Goal: Transaction & Acquisition: Subscribe to service/newsletter

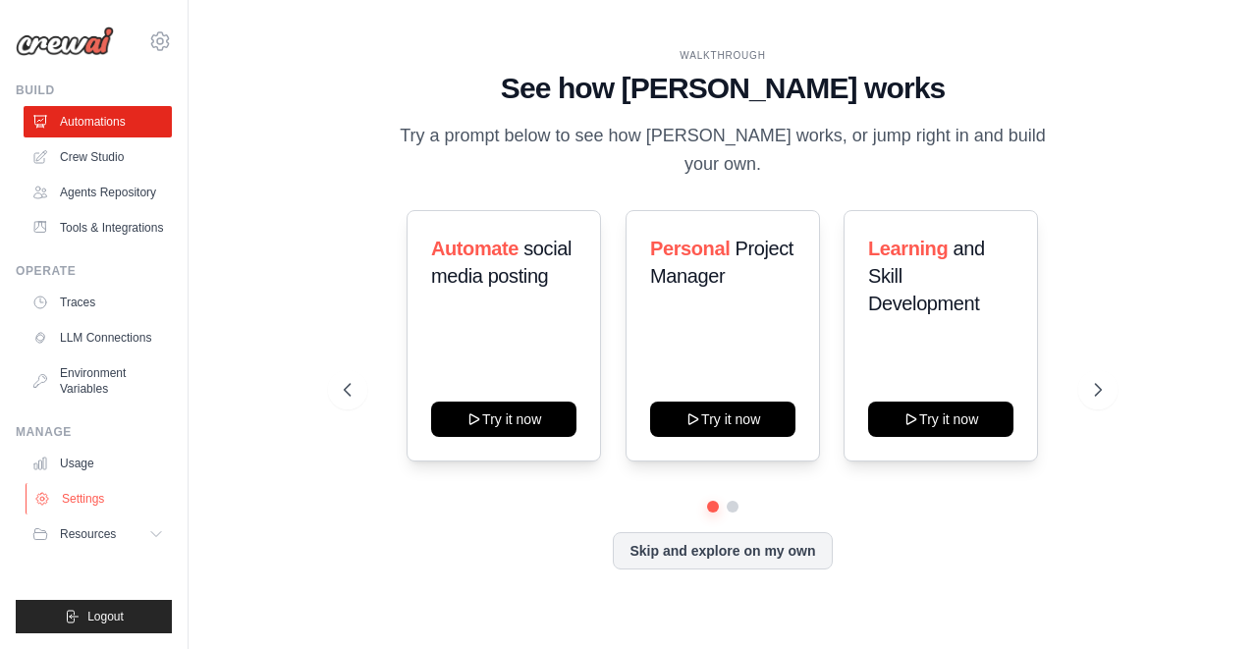
click at [81, 496] on link "Settings" at bounding box center [100, 498] width 148 height 31
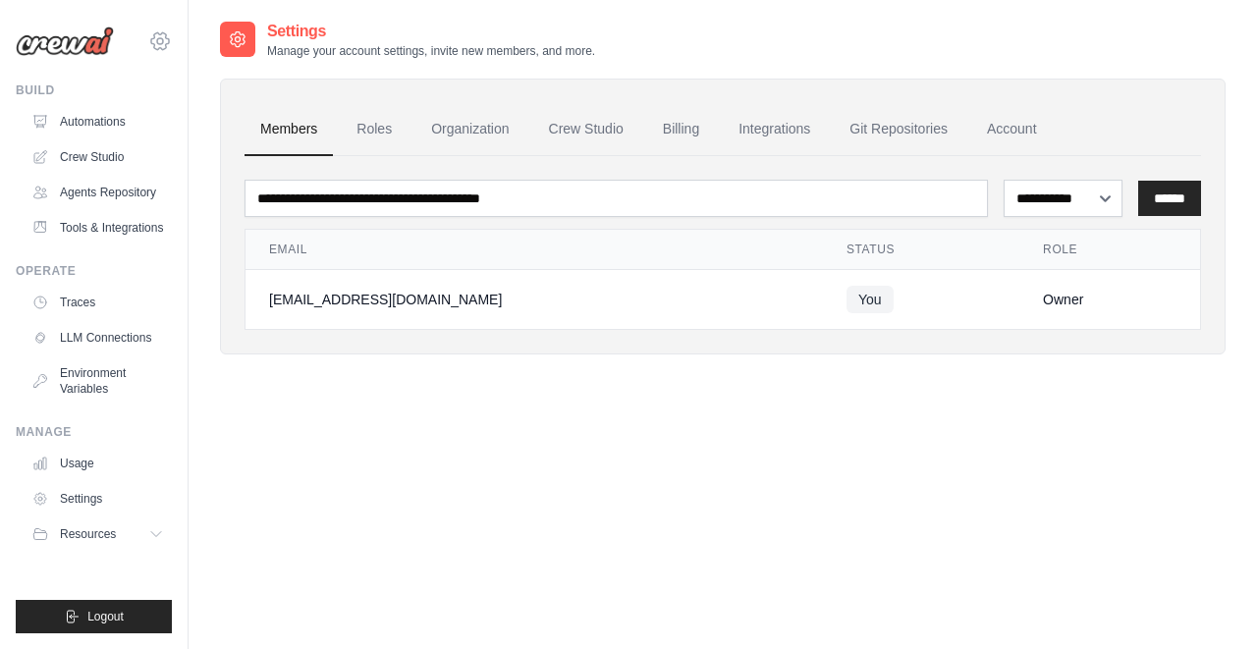
click at [163, 41] on icon at bounding box center [160, 41] width 6 height 6
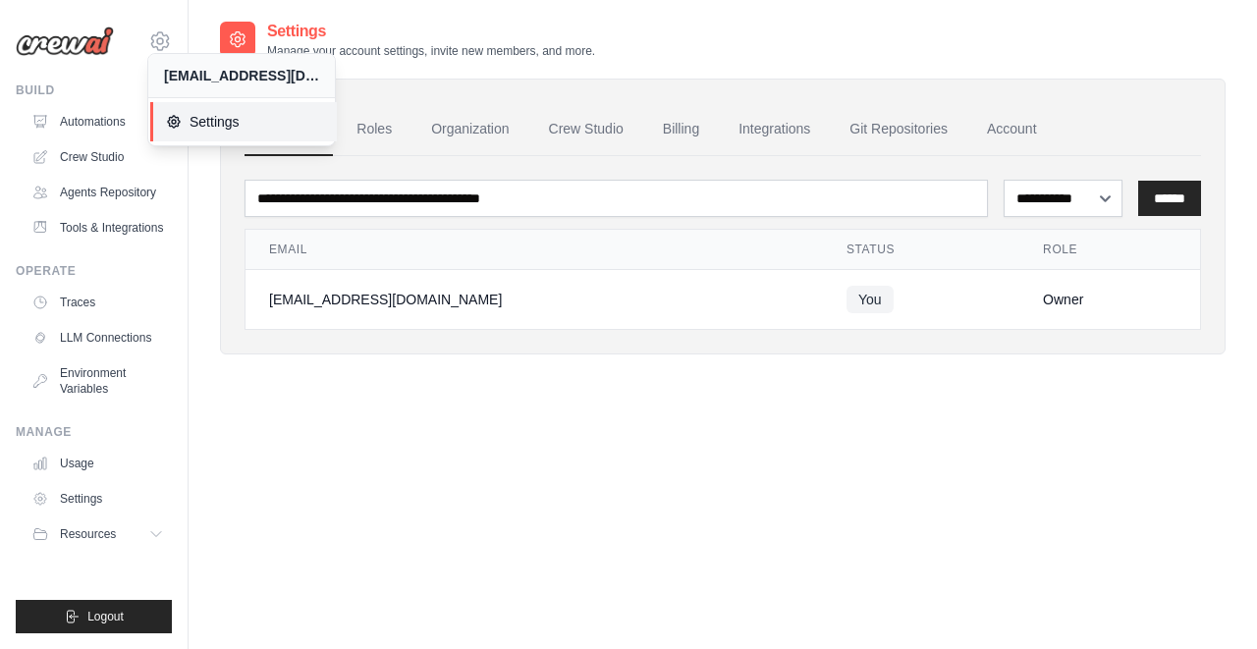
click at [198, 117] on span "Settings" at bounding box center [243, 122] width 155 height 20
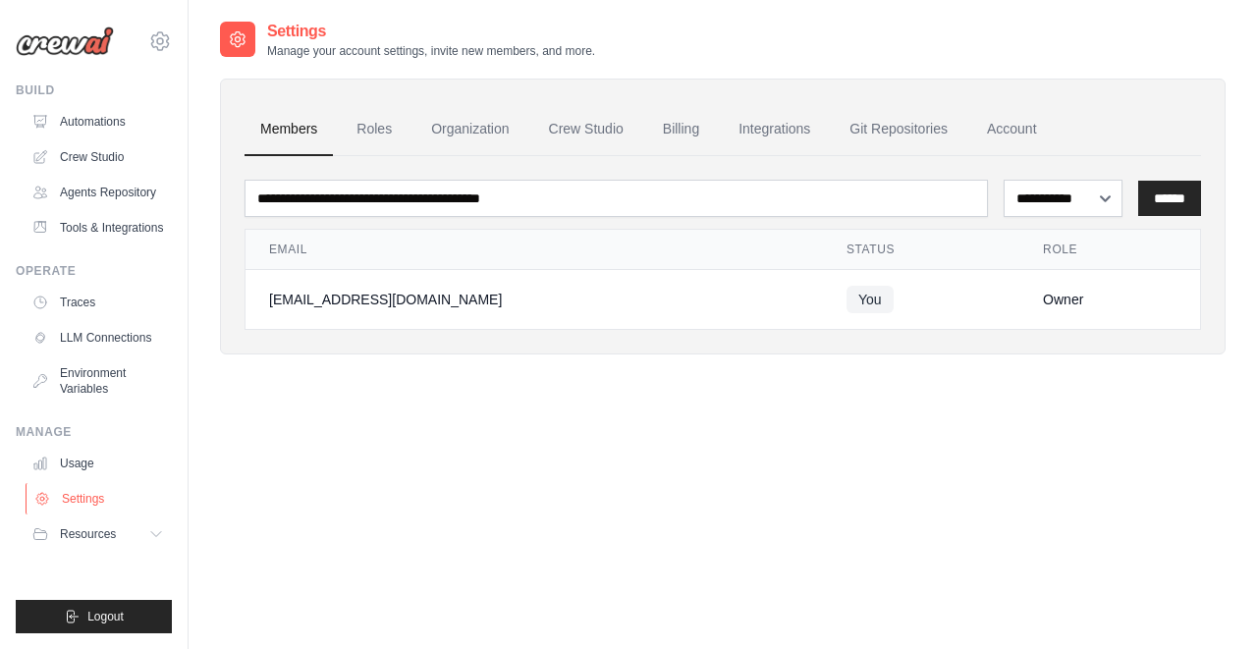
click at [80, 508] on link "Settings" at bounding box center [100, 498] width 148 height 31
click at [704, 118] on link "Billing" at bounding box center [681, 129] width 68 height 53
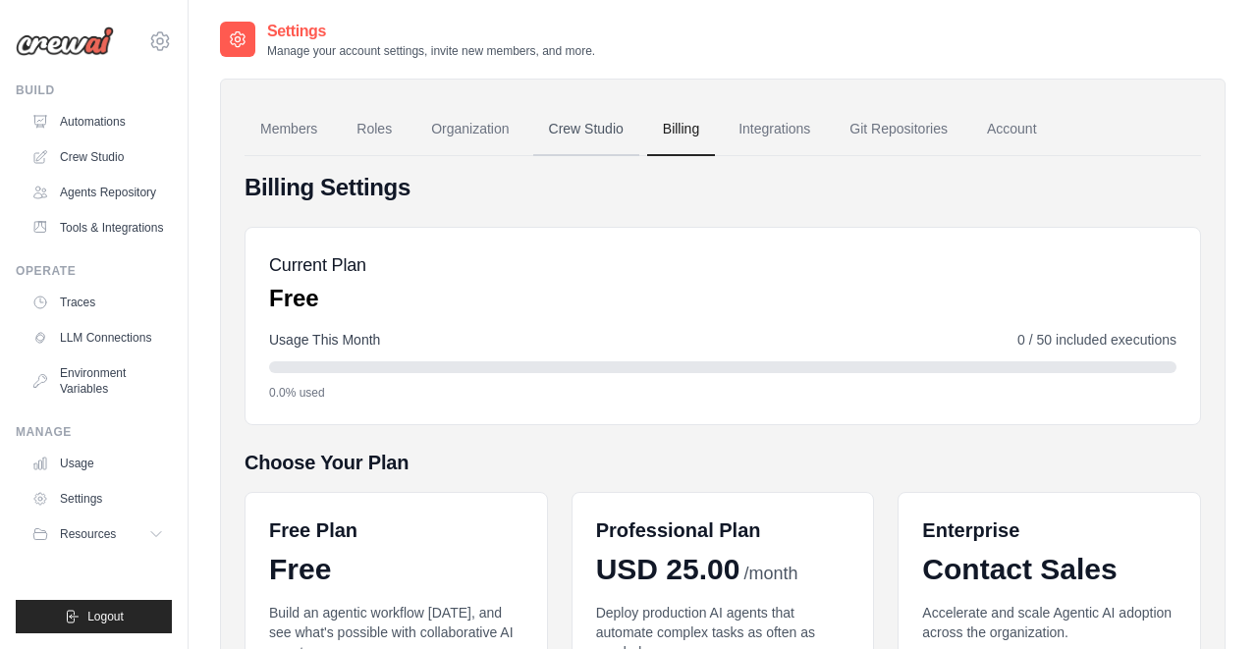
click at [589, 132] on link "Crew Studio" at bounding box center [586, 129] width 106 height 53
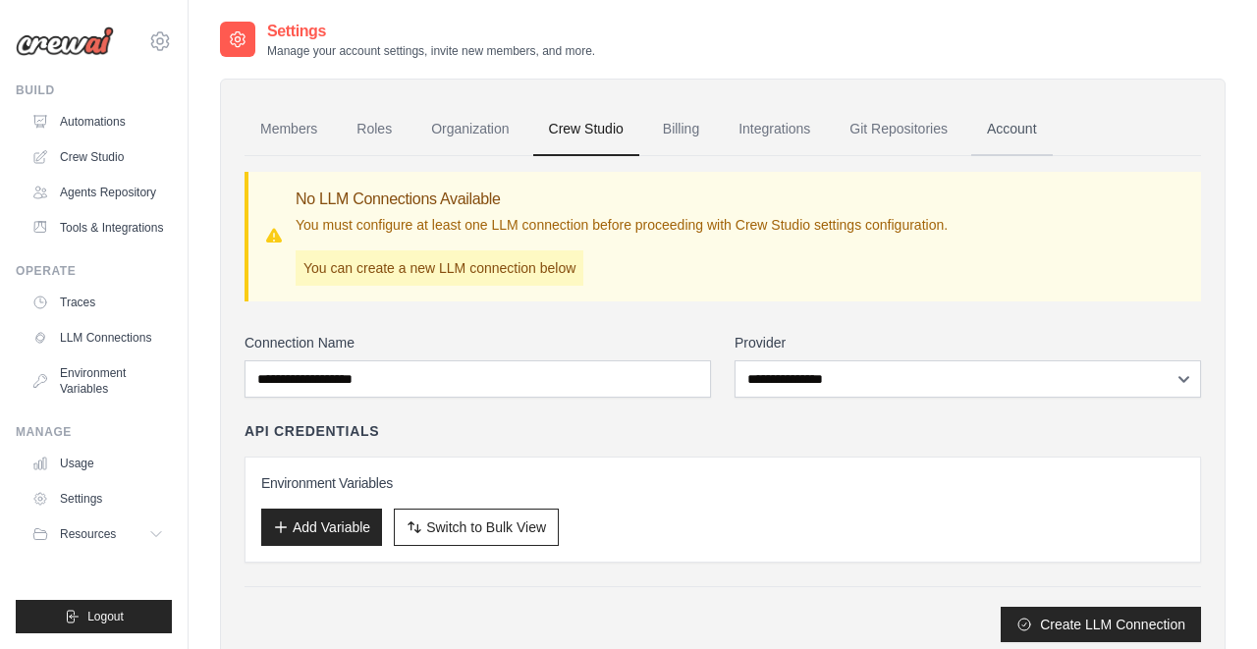
click at [1016, 135] on link "Account" at bounding box center [1011, 129] width 81 height 53
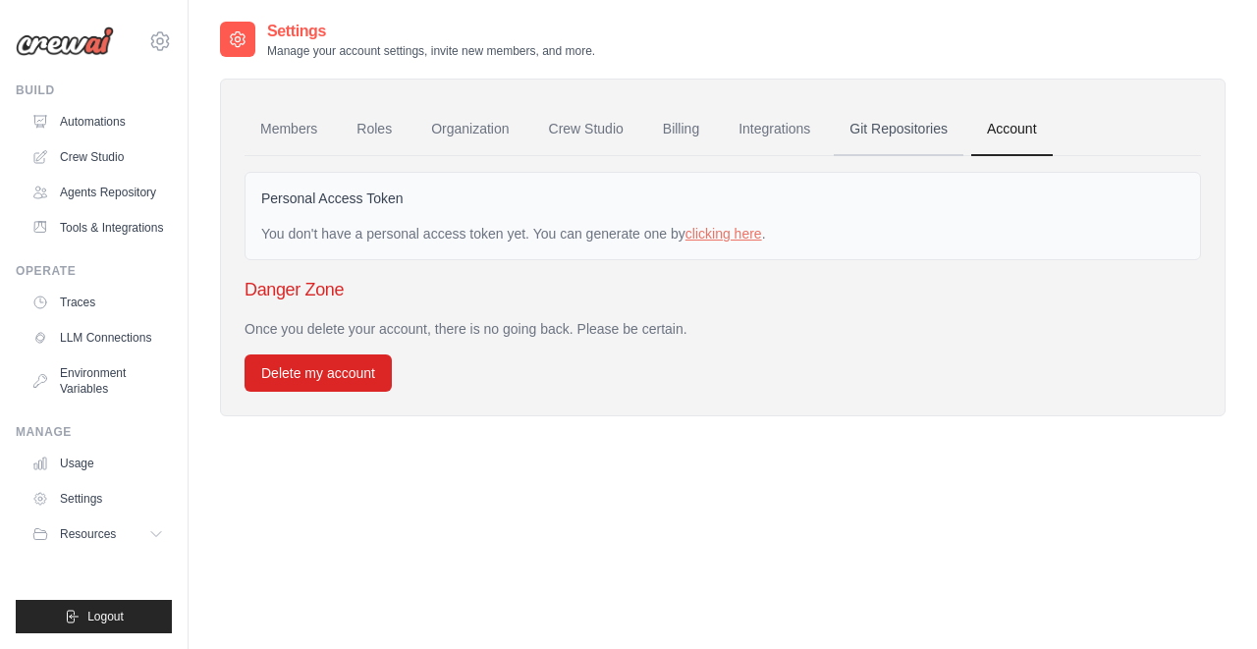
click at [867, 130] on link "Git Repositories" at bounding box center [899, 129] width 130 height 53
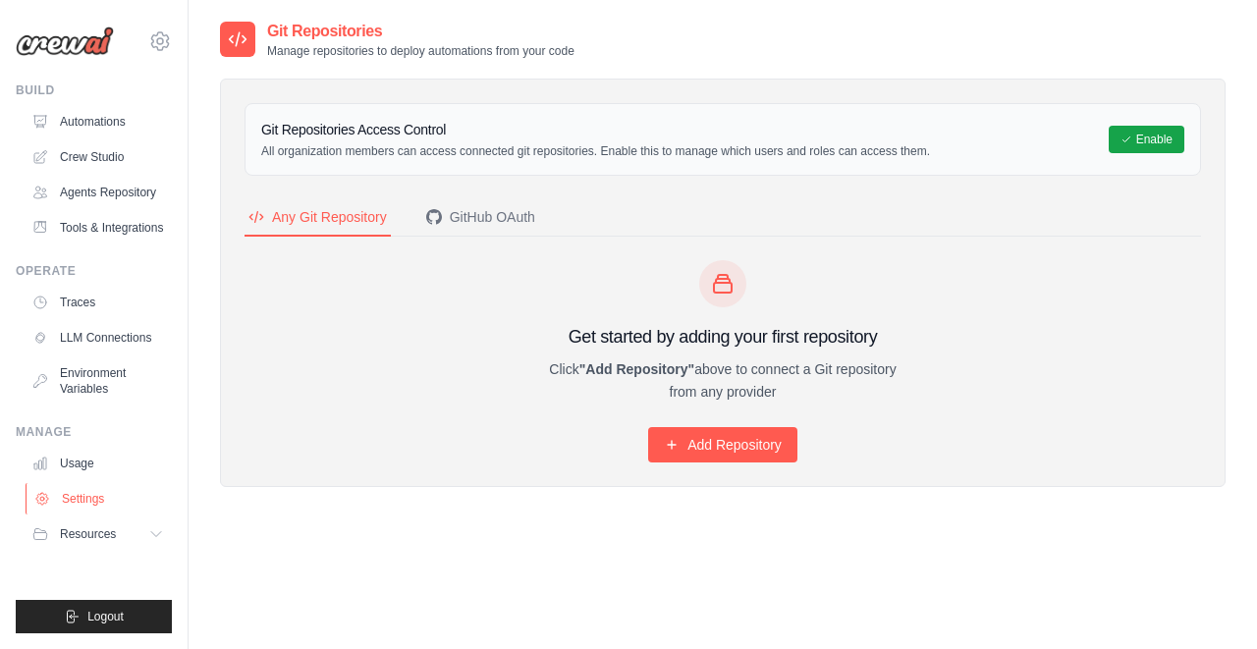
click at [74, 500] on link "Settings" at bounding box center [100, 498] width 148 height 31
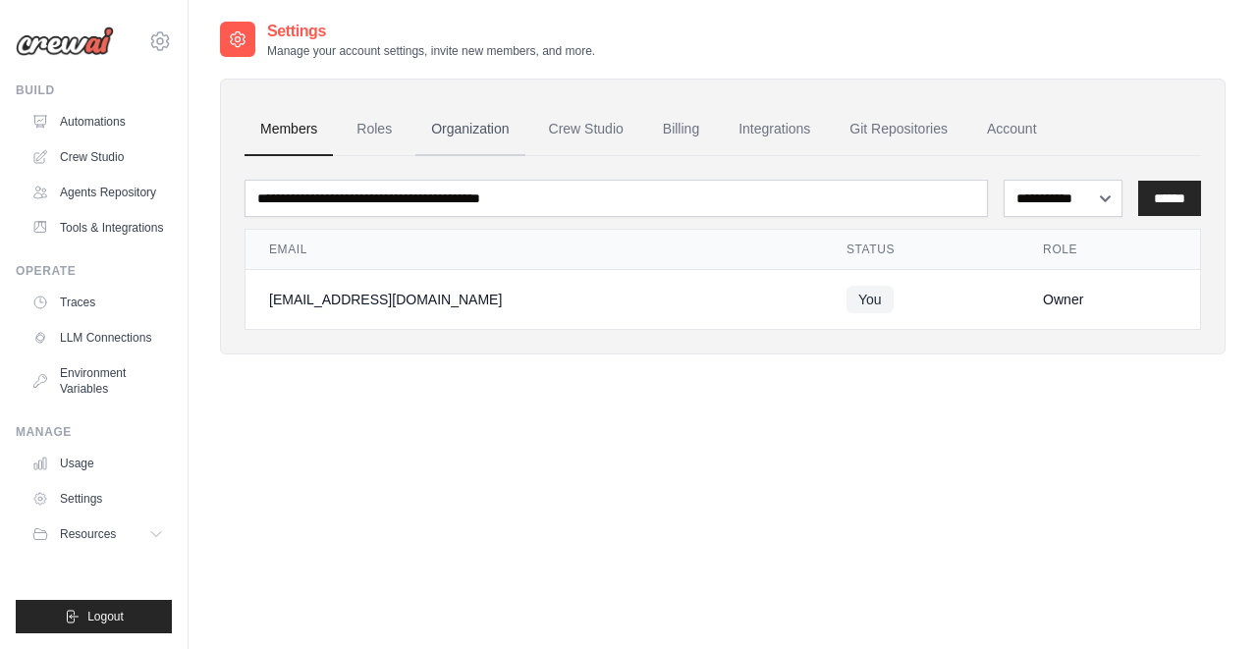
click at [455, 139] on link "Organization" at bounding box center [469, 129] width 109 height 53
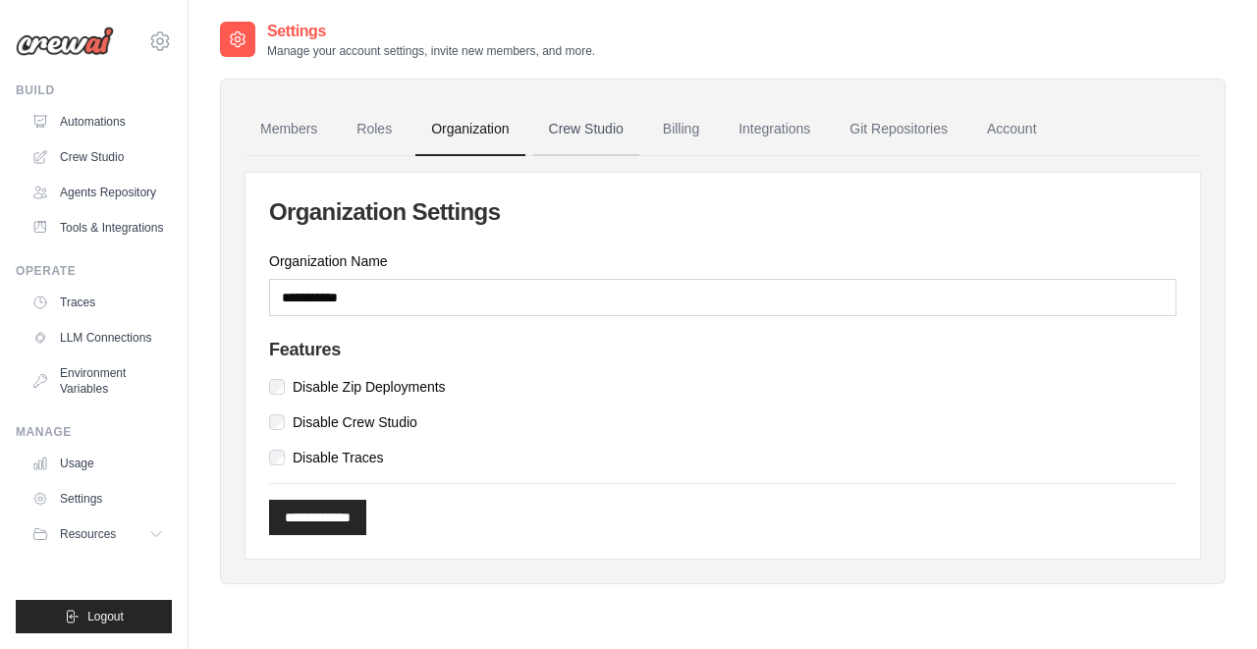
click at [608, 111] on link "Crew Studio" at bounding box center [586, 129] width 106 height 53
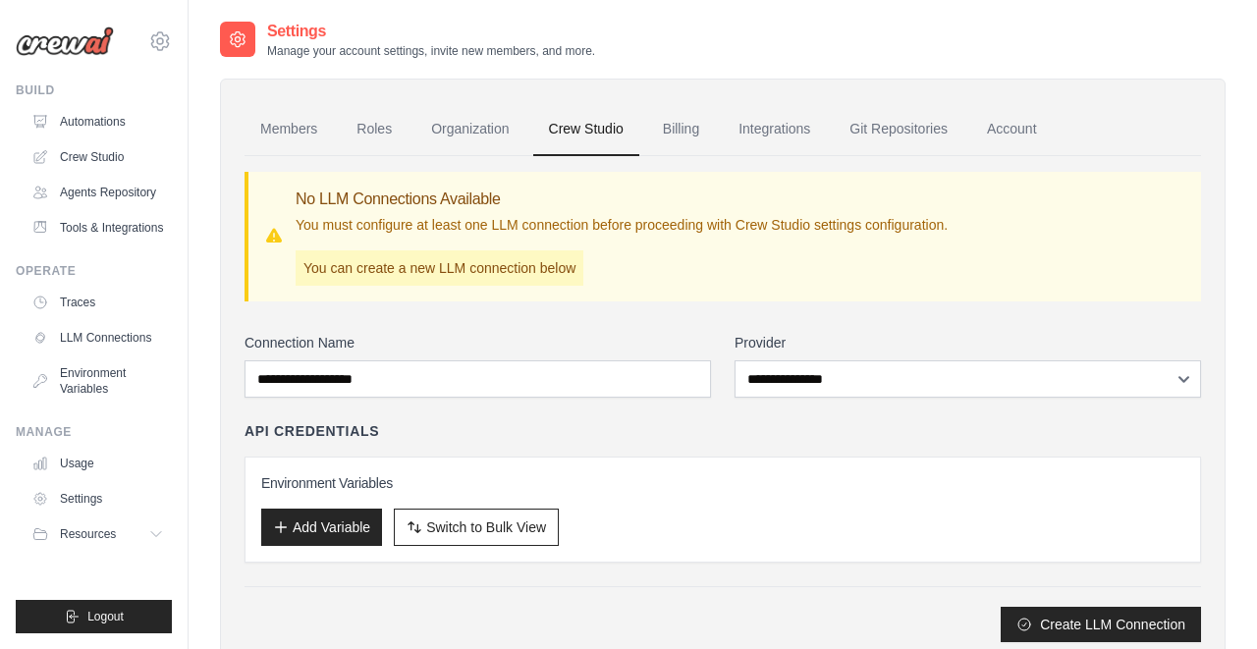
click at [801, 359] on div "**********" at bounding box center [967, 365] width 466 height 65
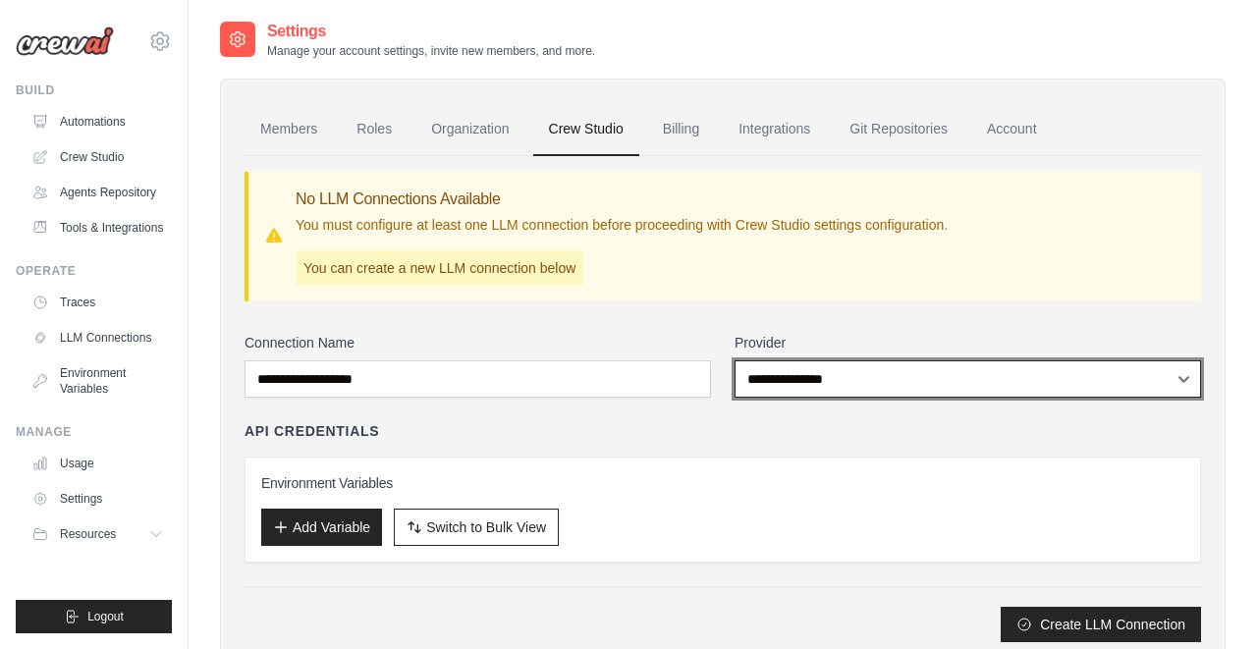
click at [808, 369] on select "**********" at bounding box center [967, 378] width 466 height 37
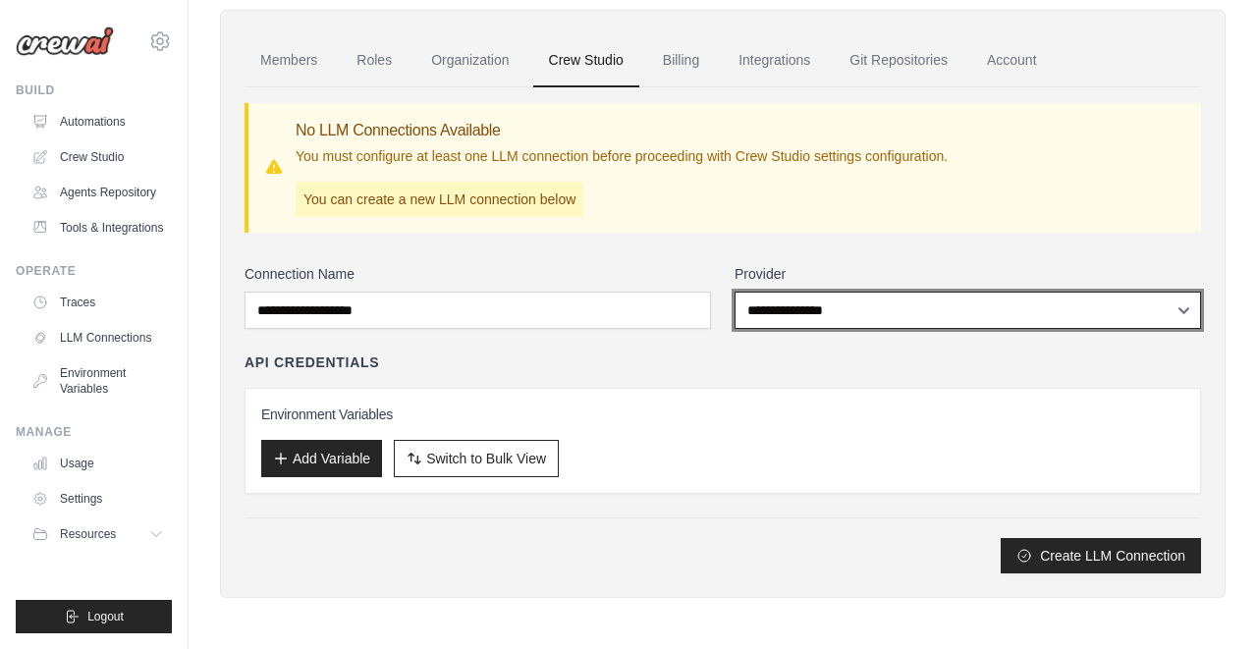
scroll to position [69, 0]
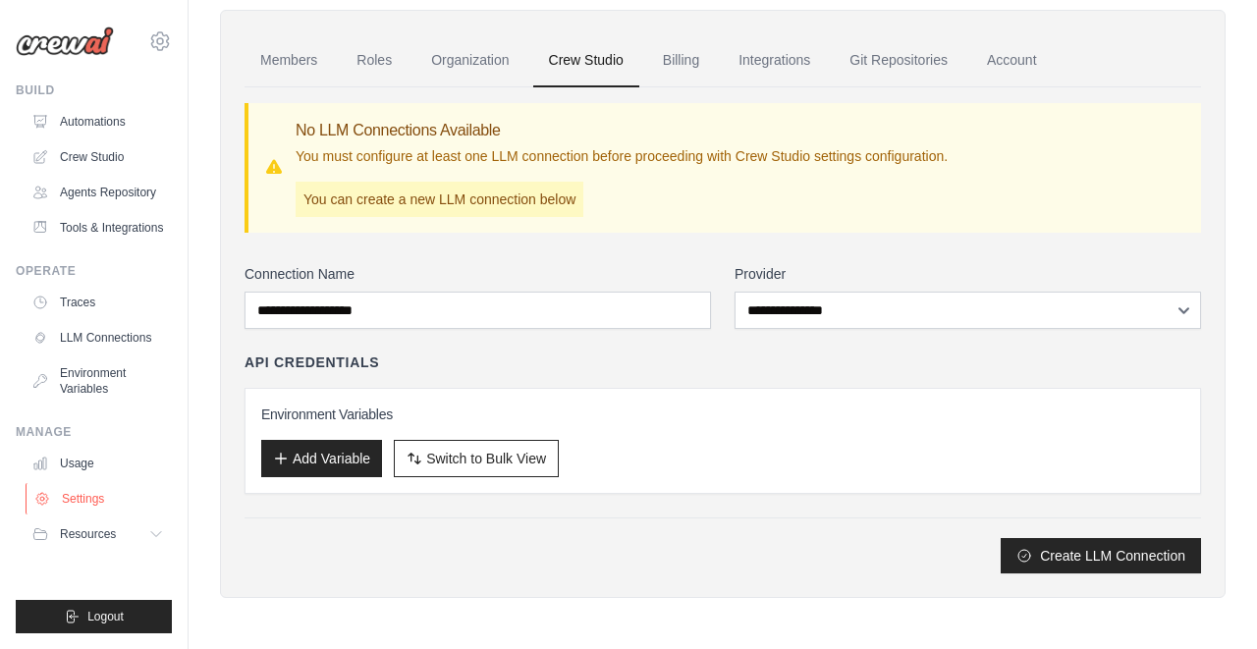
click at [91, 507] on link "Settings" at bounding box center [100, 498] width 148 height 31
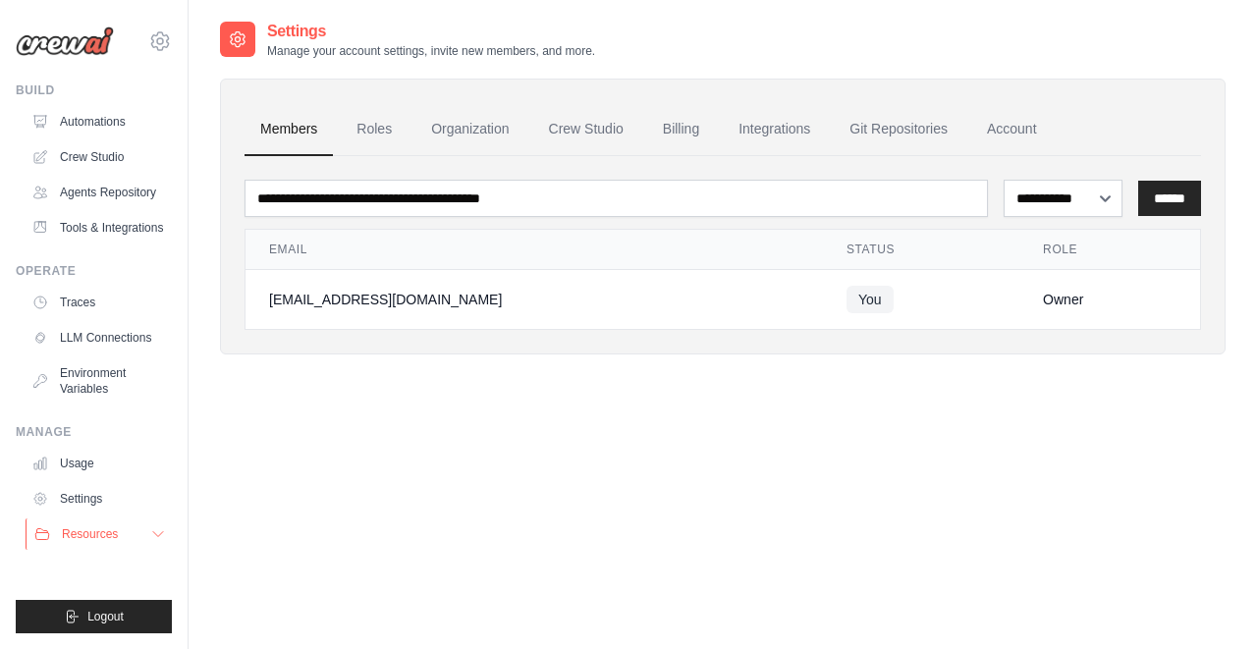
click at [87, 535] on span "Resources" at bounding box center [90, 534] width 56 height 16
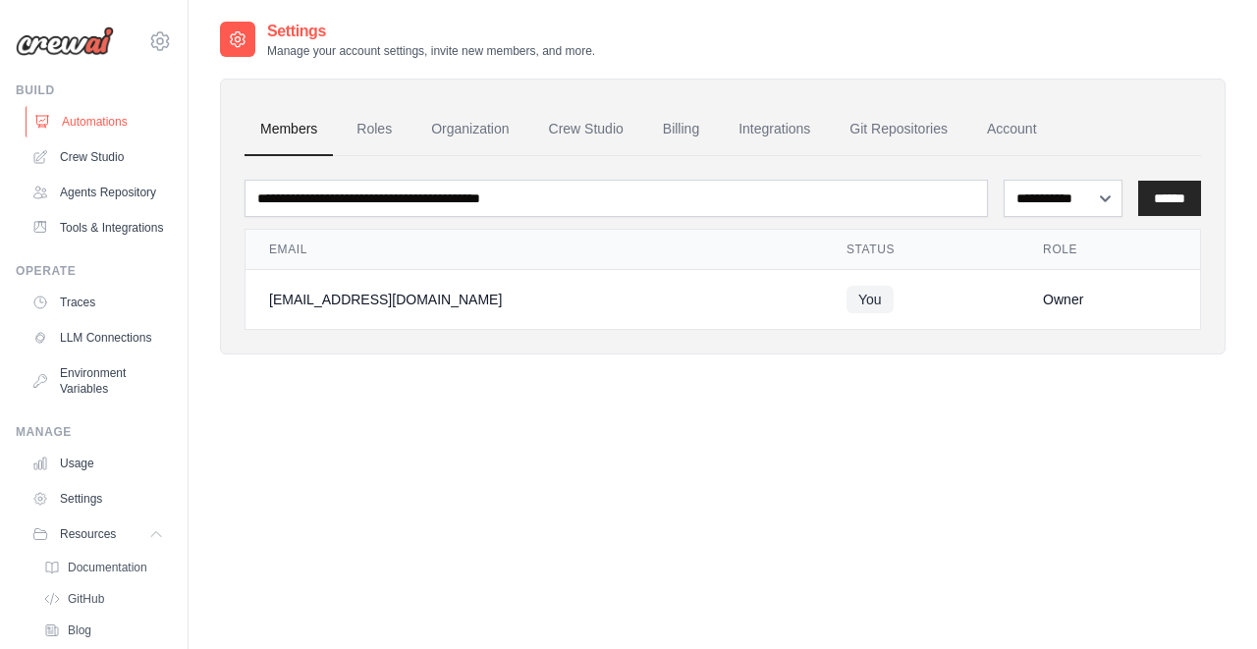
click at [94, 131] on link "Automations" at bounding box center [100, 121] width 148 height 31
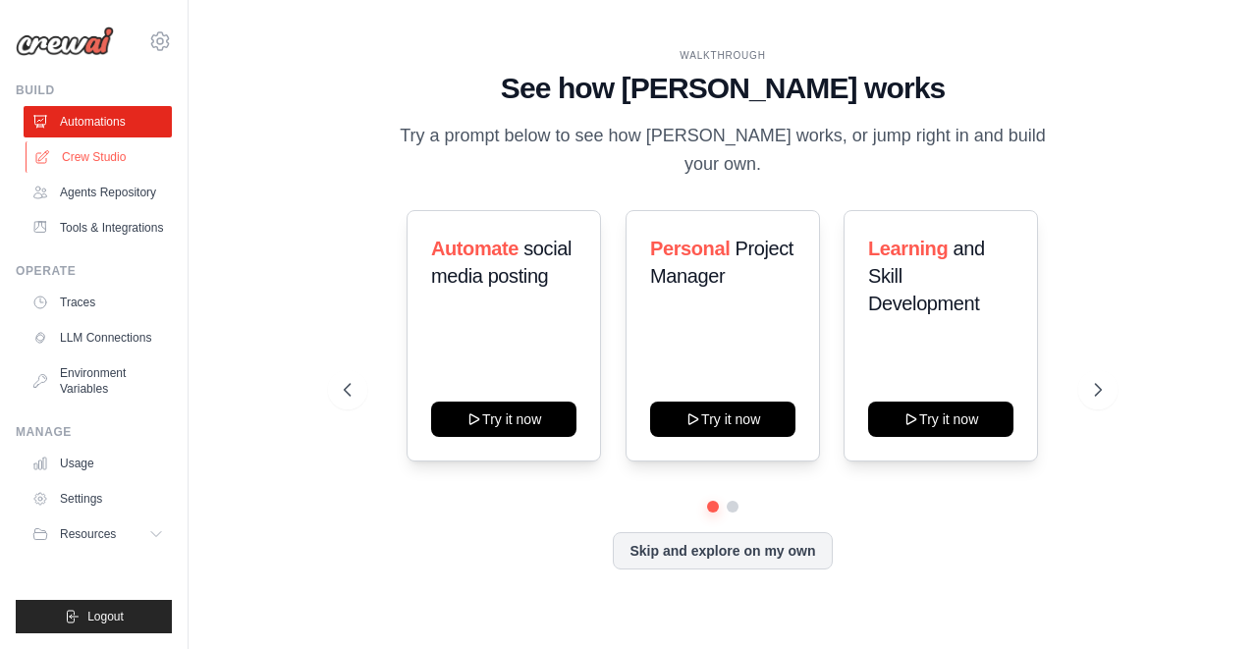
click at [89, 162] on link "Crew Studio" at bounding box center [100, 156] width 148 height 31
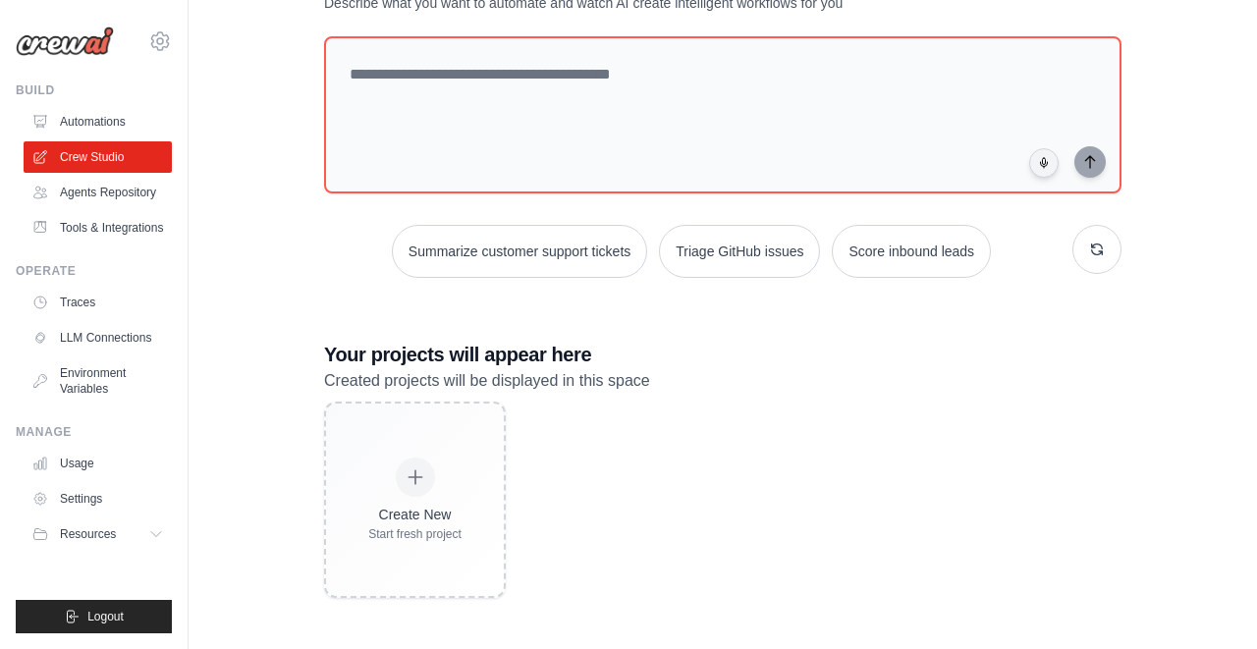
scroll to position [88, 0]
click at [88, 194] on link "Agents Repository" at bounding box center [100, 192] width 148 height 31
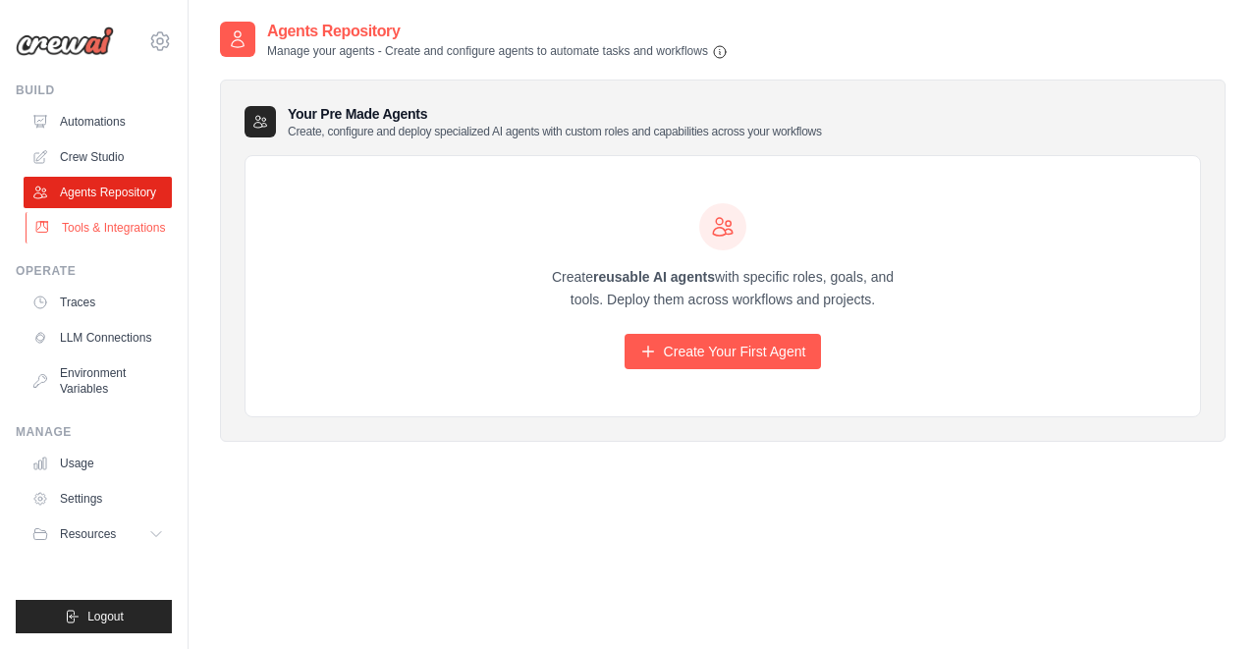
click at [96, 240] on link "Tools & Integrations" at bounding box center [100, 227] width 148 height 31
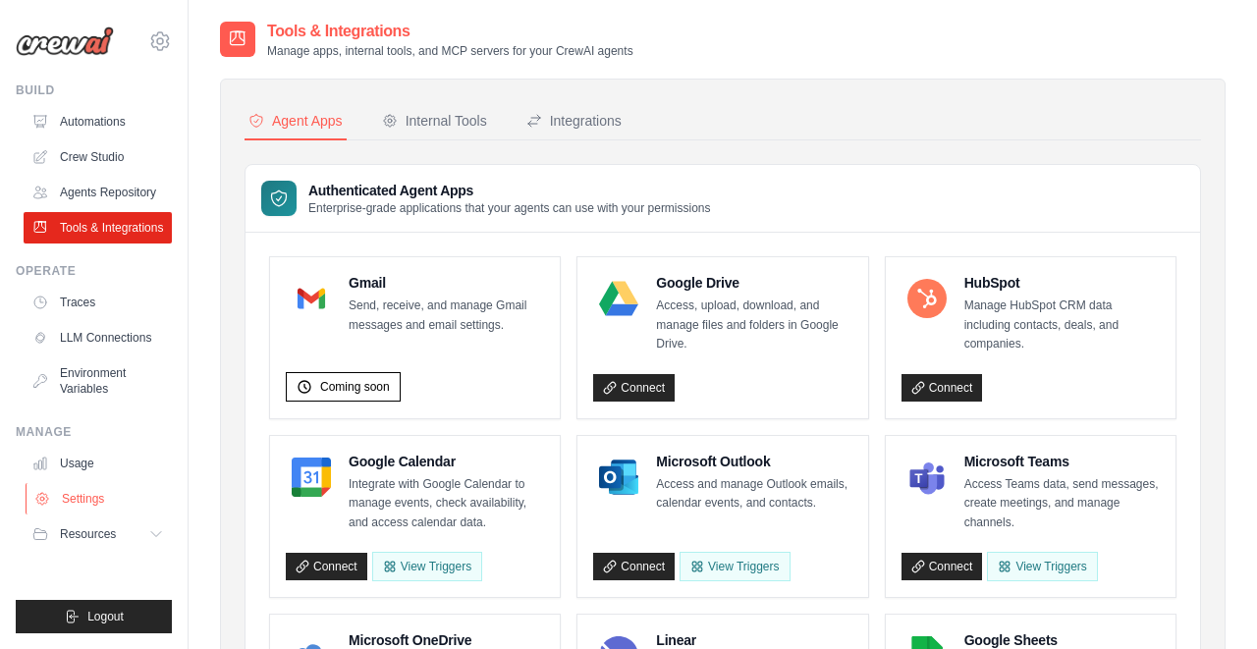
click at [96, 504] on link "Settings" at bounding box center [100, 498] width 148 height 31
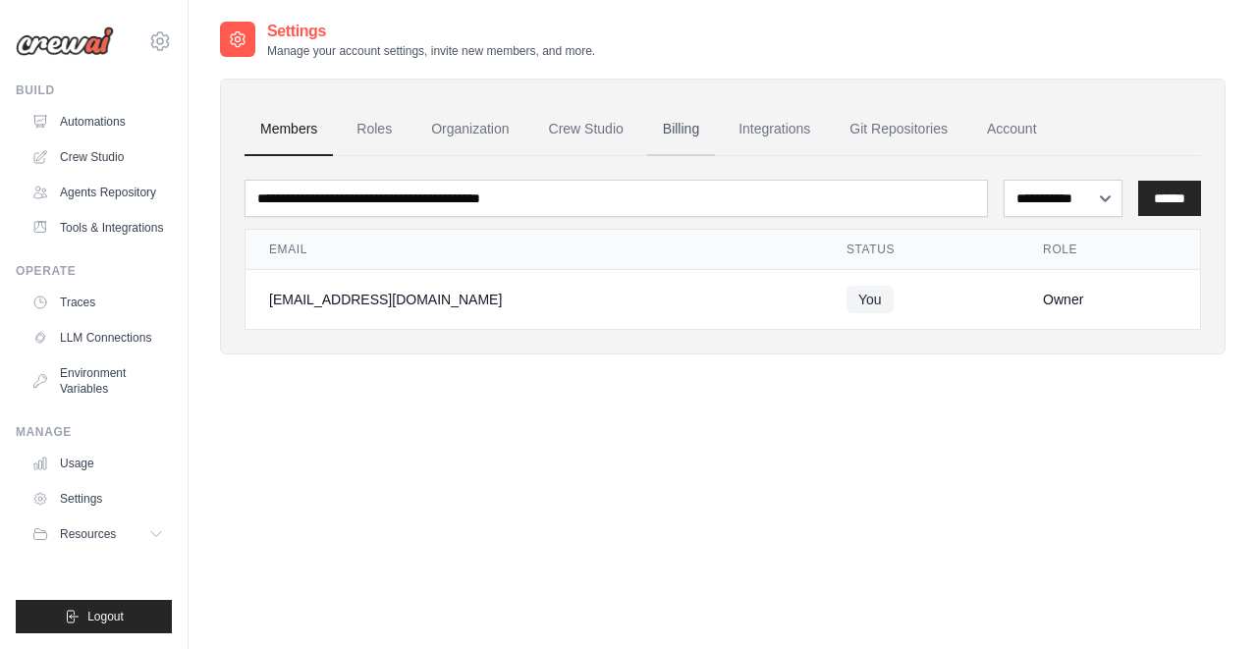
click at [667, 130] on link "Billing" at bounding box center [681, 129] width 68 height 53
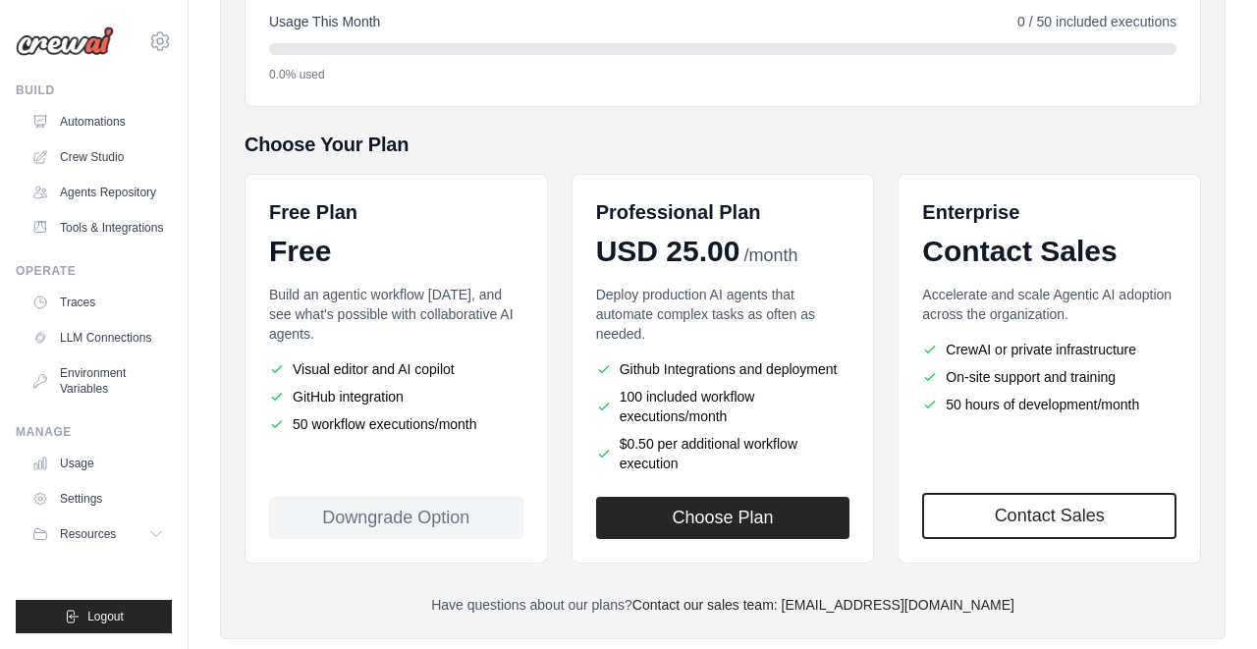
scroll to position [320, 0]
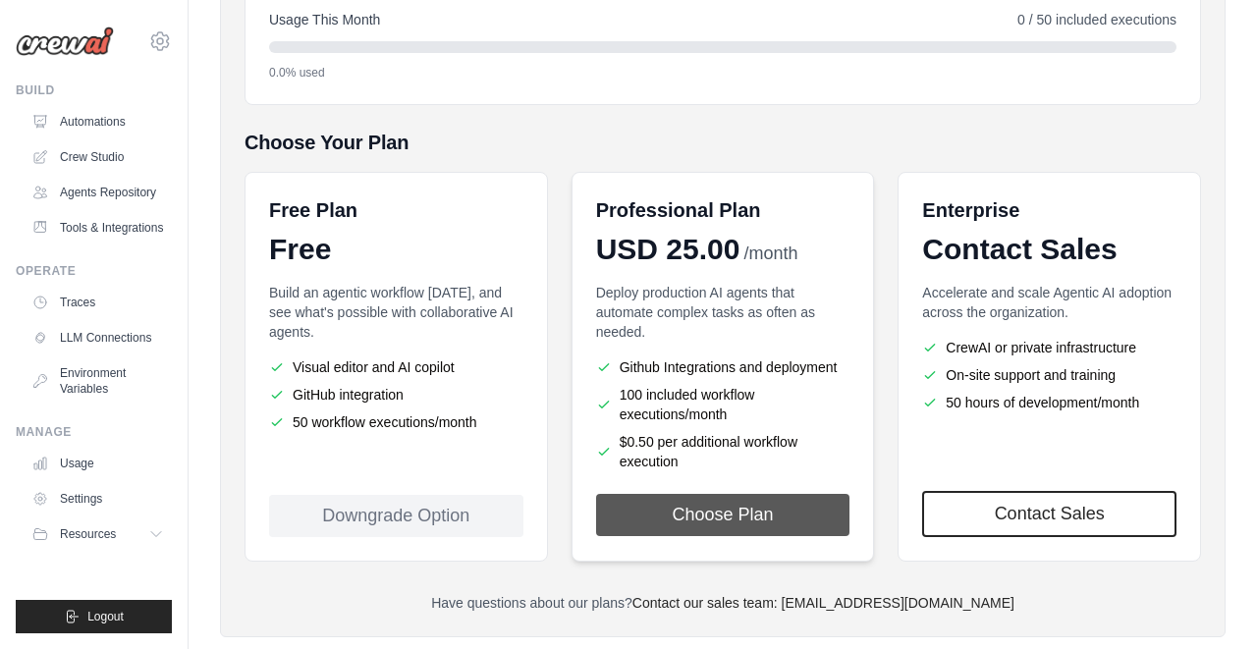
click at [685, 511] on button "Choose Plan" at bounding box center [723, 515] width 254 height 42
